Goal: Task Accomplishment & Management: Complete application form

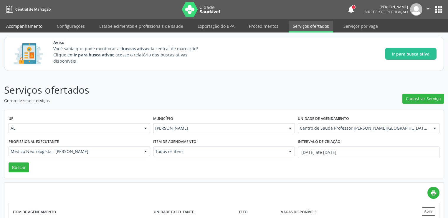
click at [12, 26] on link "Acompanhamento" at bounding box center [24, 26] width 45 height 10
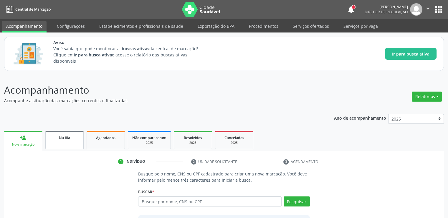
click at [69, 134] on div "Na fila" at bounding box center [64, 137] width 29 height 6
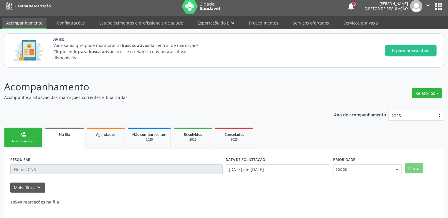
scroll to position [25, 0]
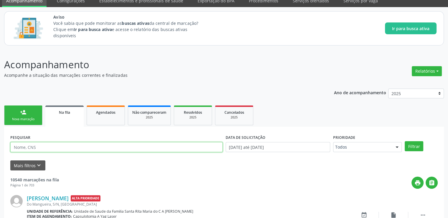
click at [51, 145] on input "text" at bounding box center [116, 147] width 213 height 10
paste input "702806123828960"
type input "702806123828960"
click at [405, 141] on button "Filtrar" at bounding box center [414, 146] width 19 height 10
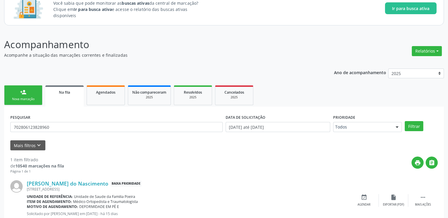
scroll to position [64, 0]
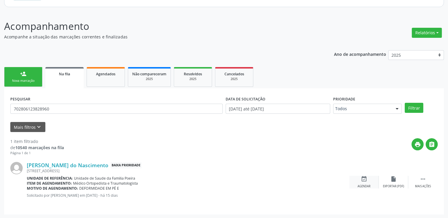
click at [364, 179] on icon "event_available" at bounding box center [364, 178] width 6 height 6
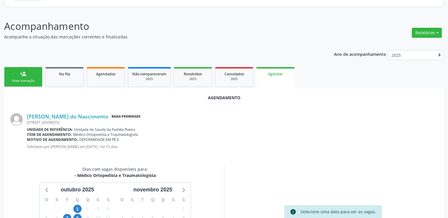
scroll to position [131, 0]
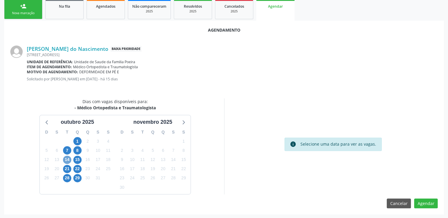
click at [68, 160] on span "14" at bounding box center [67, 159] width 8 height 8
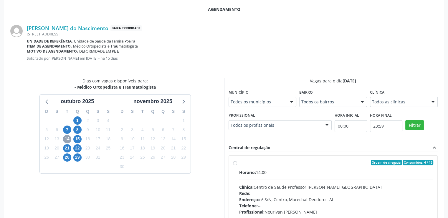
scroll to position [216, 0]
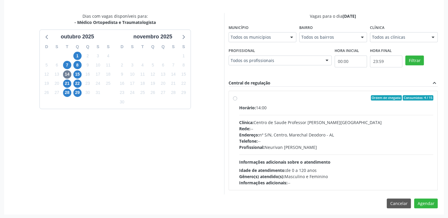
click at [239, 98] on label "Ordem de chegada Consumidos: 4 / 15 Horário: 14:00 Clínica: Centro de Saude Pro…" at bounding box center [336, 140] width 195 height 91
click at [235, 98] on input "Ordem de chegada Consumidos: 4 / 15 Horário: 14:00 Clínica: Centro de Saude Pro…" at bounding box center [235, 97] width 4 height 5
radio input "true"
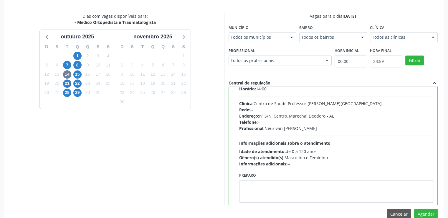
scroll to position [29, 0]
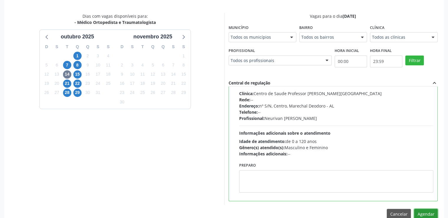
click at [425, 211] on button "Agendar" at bounding box center [427, 213] width 24 height 10
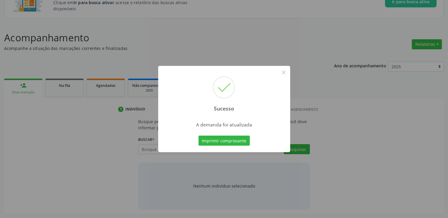
scroll to position [52, 0]
click at [283, 73] on button "×" at bounding box center [284, 72] width 10 height 10
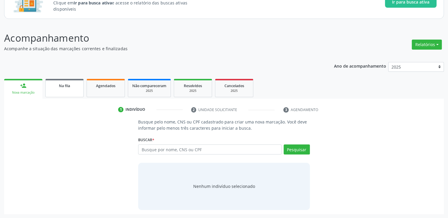
click at [71, 88] on div "Na fila" at bounding box center [64, 85] width 29 height 6
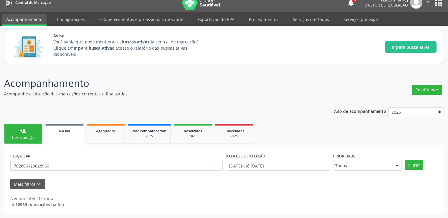
scroll to position [6, 0]
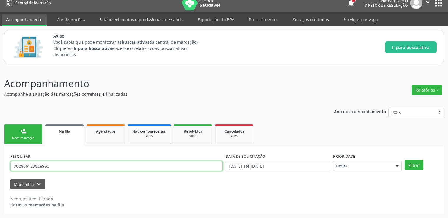
click at [58, 168] on input "702806123828960" at bounding box center [116, 166] width 213 height 10
type input "7"
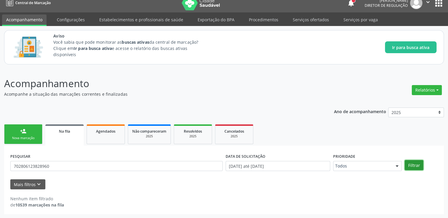
click at [411, 165] on button "Filtrar" at bounding box center [414, 165] width 19 height 10
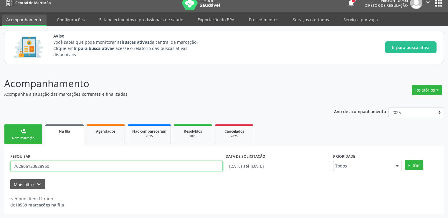
drag, startPoint x: 70, startPoint y: 165, endPoint x: 0, endPoint y: 169, distance: 70.3
click at [0, 169] on div "Acompanhamento Acompanhe a situação das marcações correntes e finalizadas Relat…" at bounding box center [224, 142] width 448 height 149
click at [405, 160] on button "Filtrar" at bounding box center [414, 165] width 19 height 10
drag, startPoint x: 71, startPoint y: 166, endPoint x: 7, endPoint y: 171, distance: 64.2
click at [8, 172] on div "PESQUISAR 706404141824488 DATA DE SOLICITAÇÃO [DATE] até [DATE] Prioridade Todo…" at bounding box center [224, 179] width 440 height 68
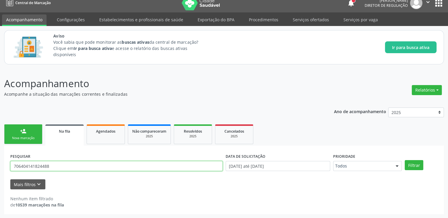
paste input "3409209706213"
type input "703409209706213"
click at [405, 160] on button "Filtrar" at bounding box center [414, 165] width 19 height 10
